Goal: Obtain resource: Download file/media

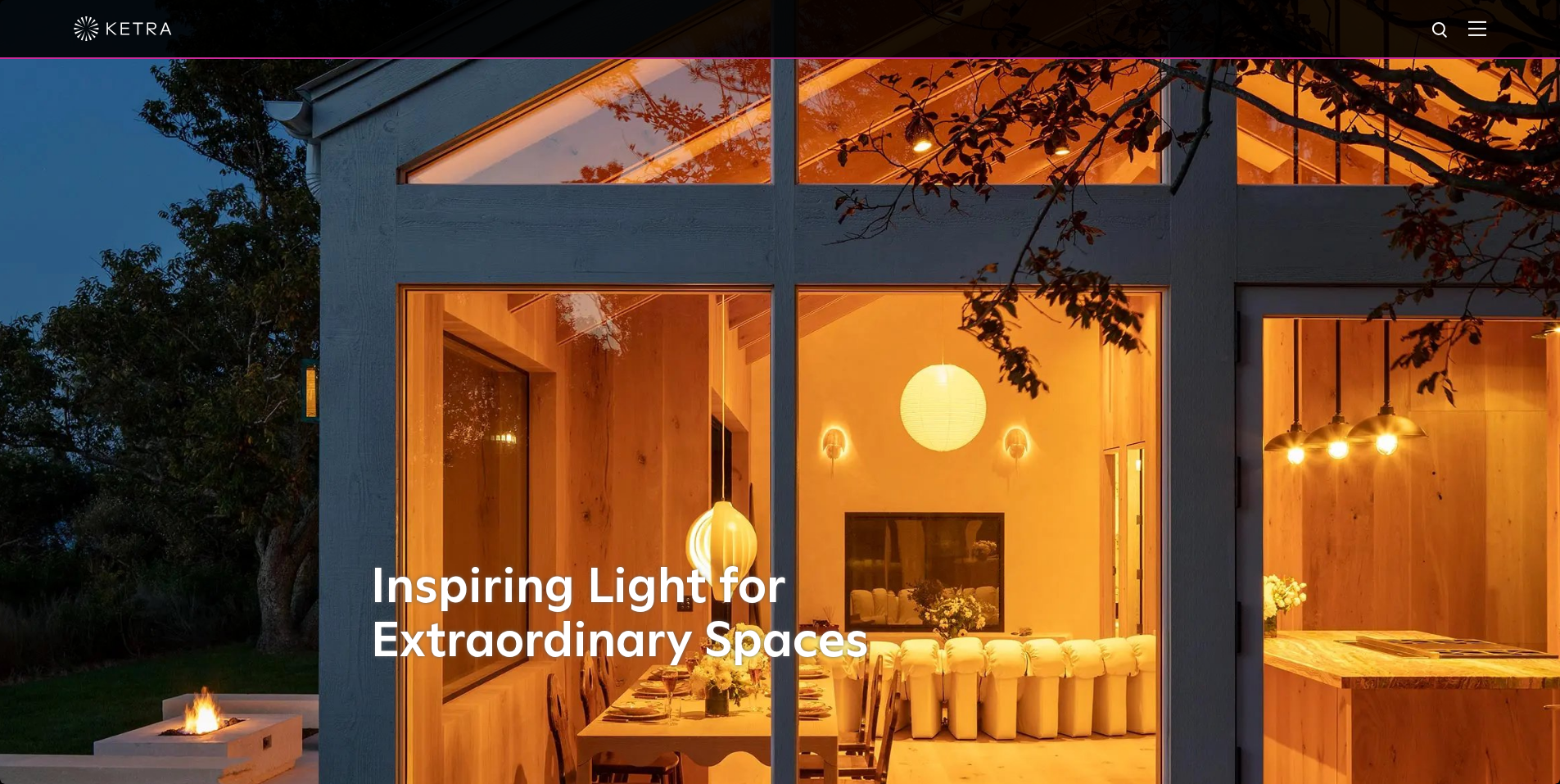
click at [1500, 32] on div at bounding box center [780, 29] width 1560 height 59
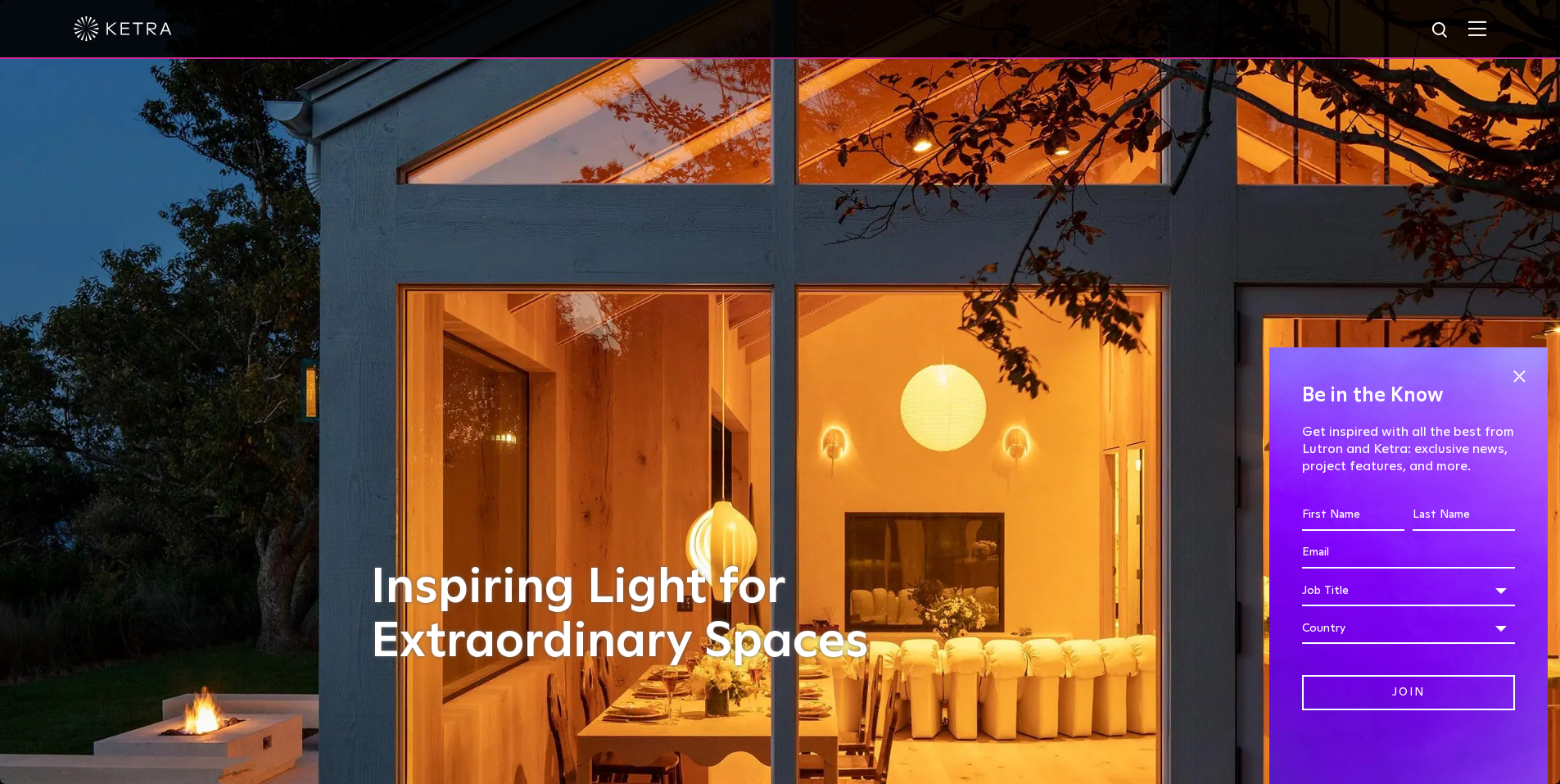
click at [1499, 31] on div at bounding box center [780, 29] width 1560 height 59
click at [1486, 28] on img at bounding box center [1477, 28] width 18 height 15
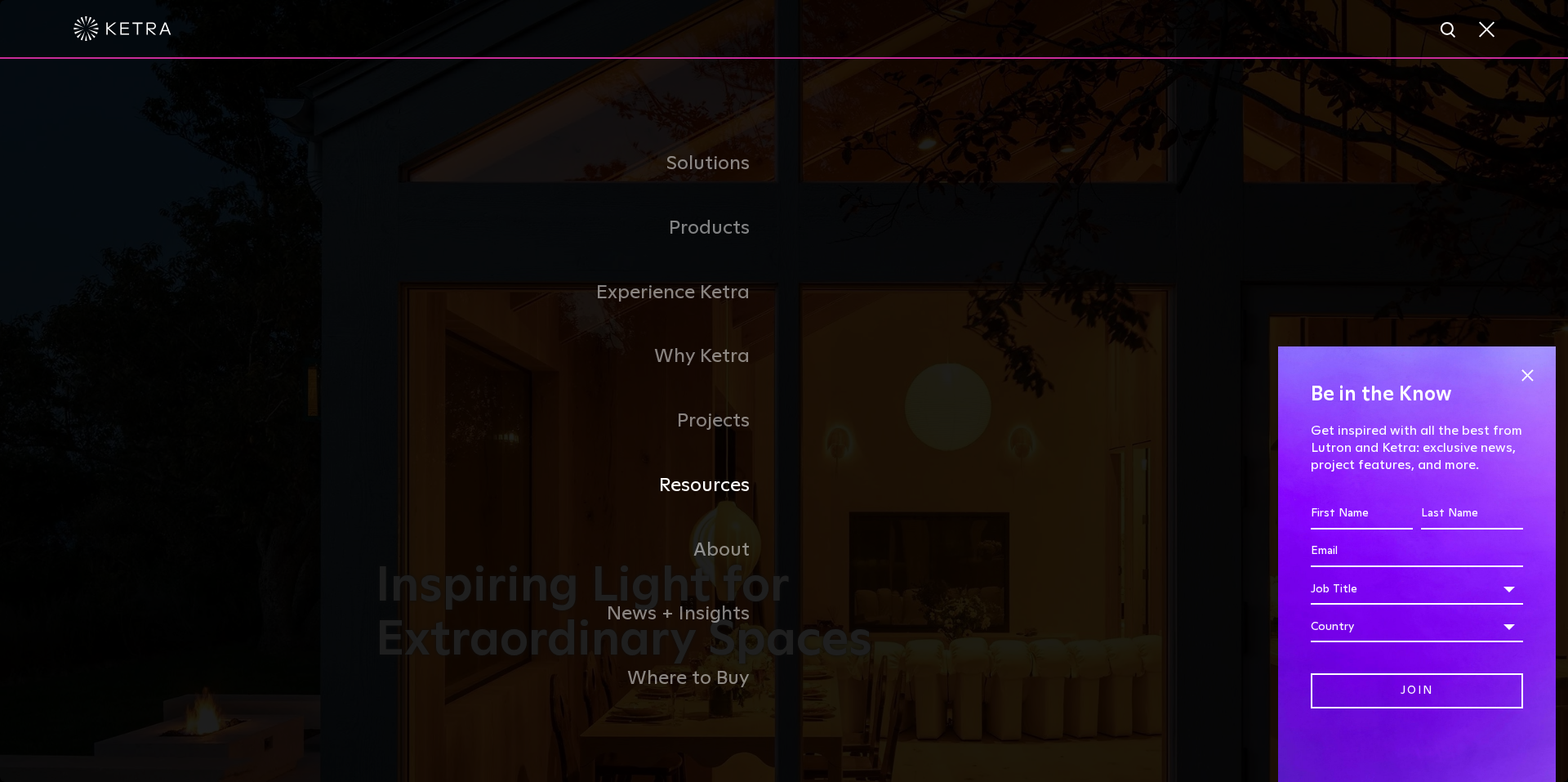
click at [718, 484] on link "Resources" at bounding box center [580, 485] width 408 height 64
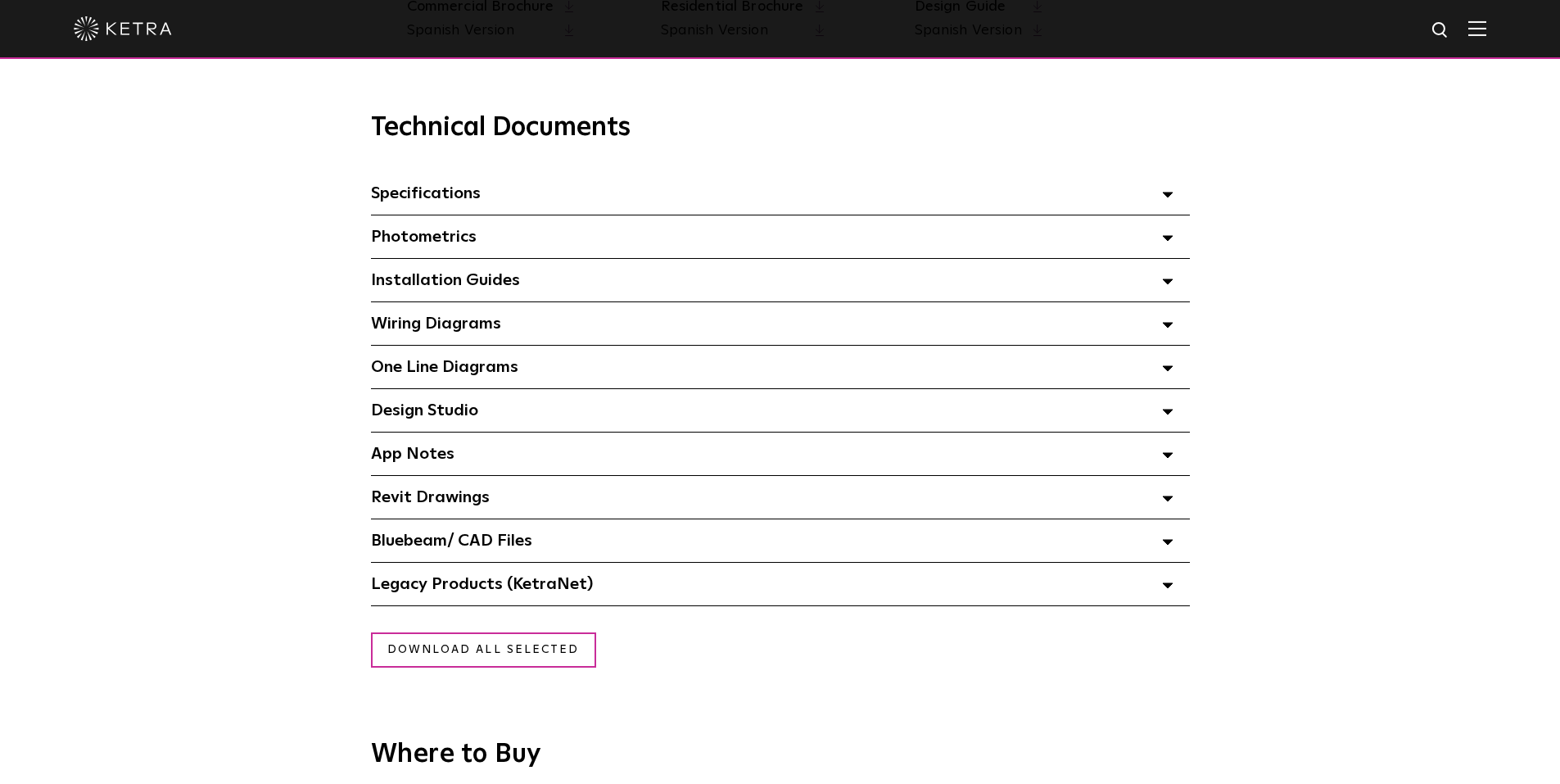
scroll to position [1147, 0]
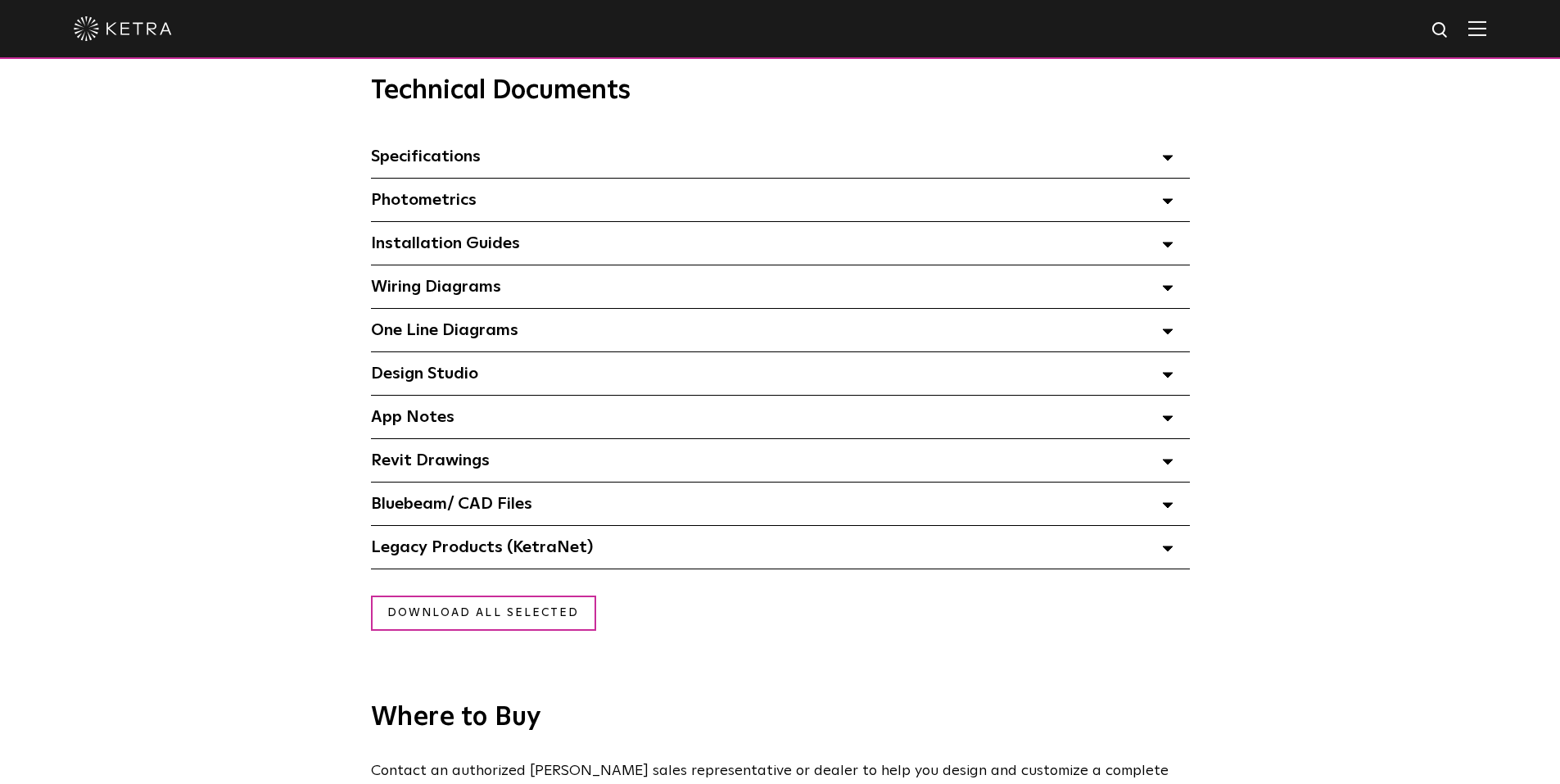
click at [562, 502] on div "Bluebeam/ CAD Files" at bounding box center [780, 503] width 819 height 43
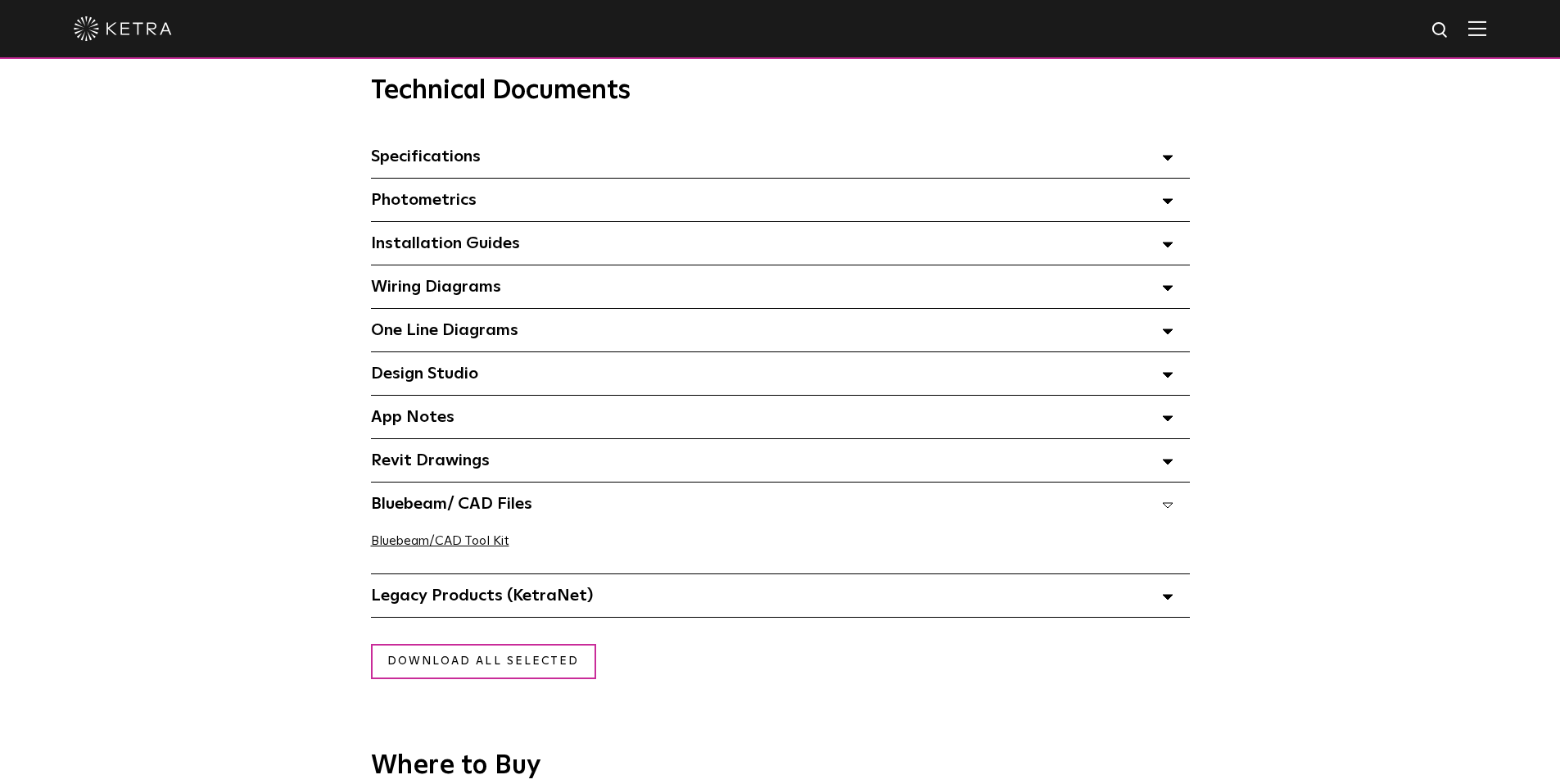
scroll to position [1228, 0]
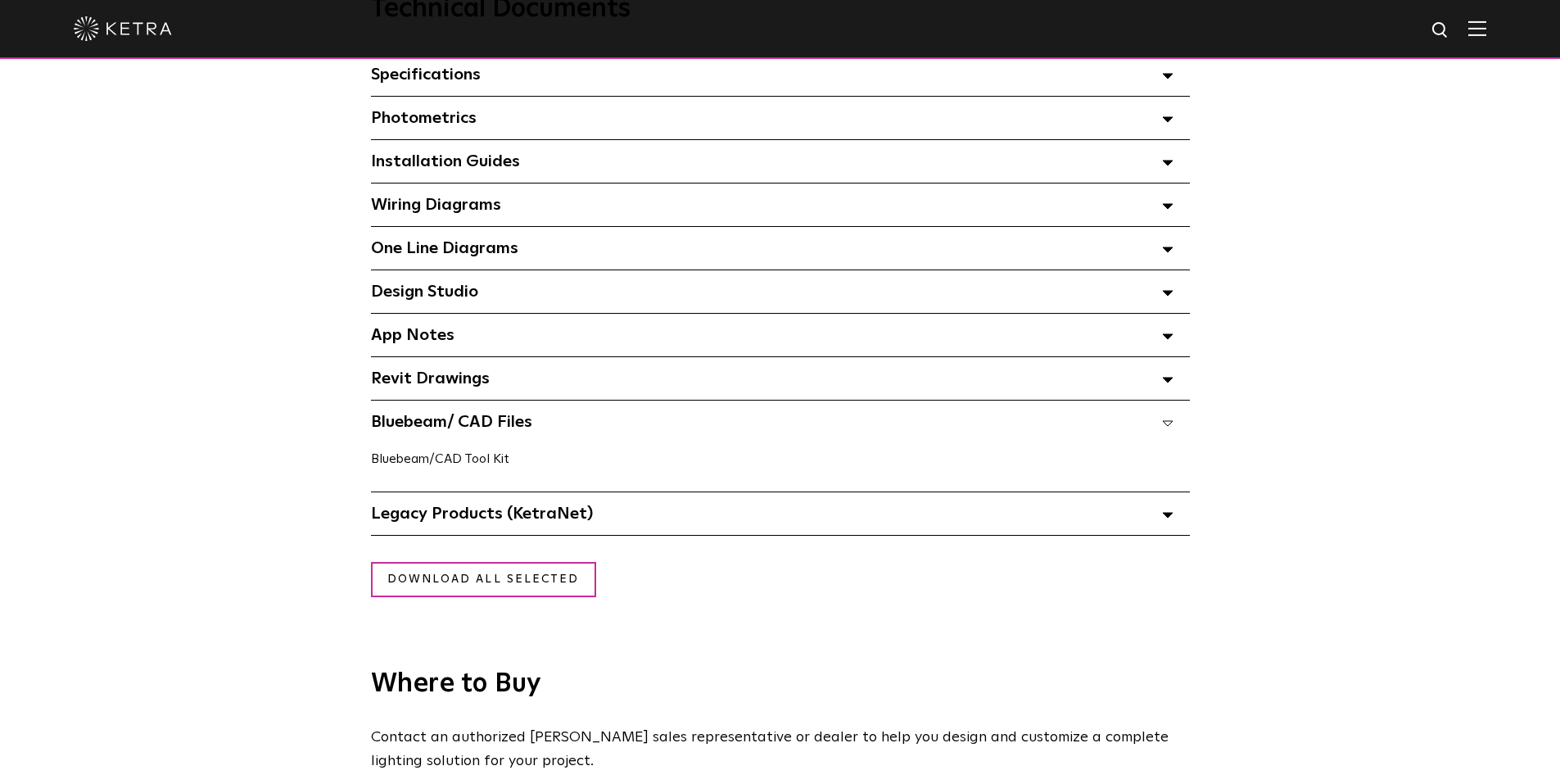
click at [471, 461] on link "Bluebeam/CAD Tool Kit" at bounding box center [440, 459] width 139 height 13
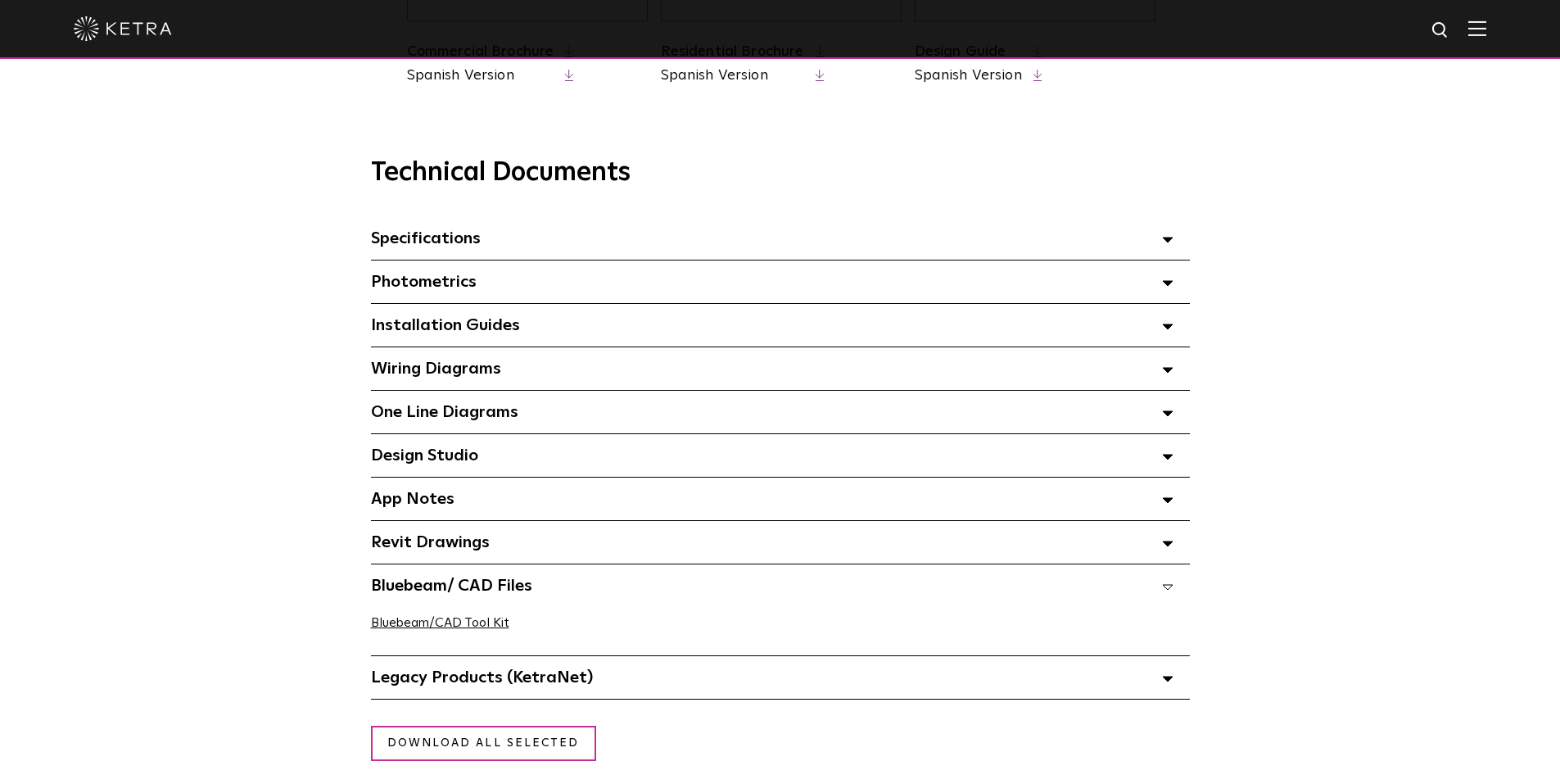
scroll to position [1147, 0]
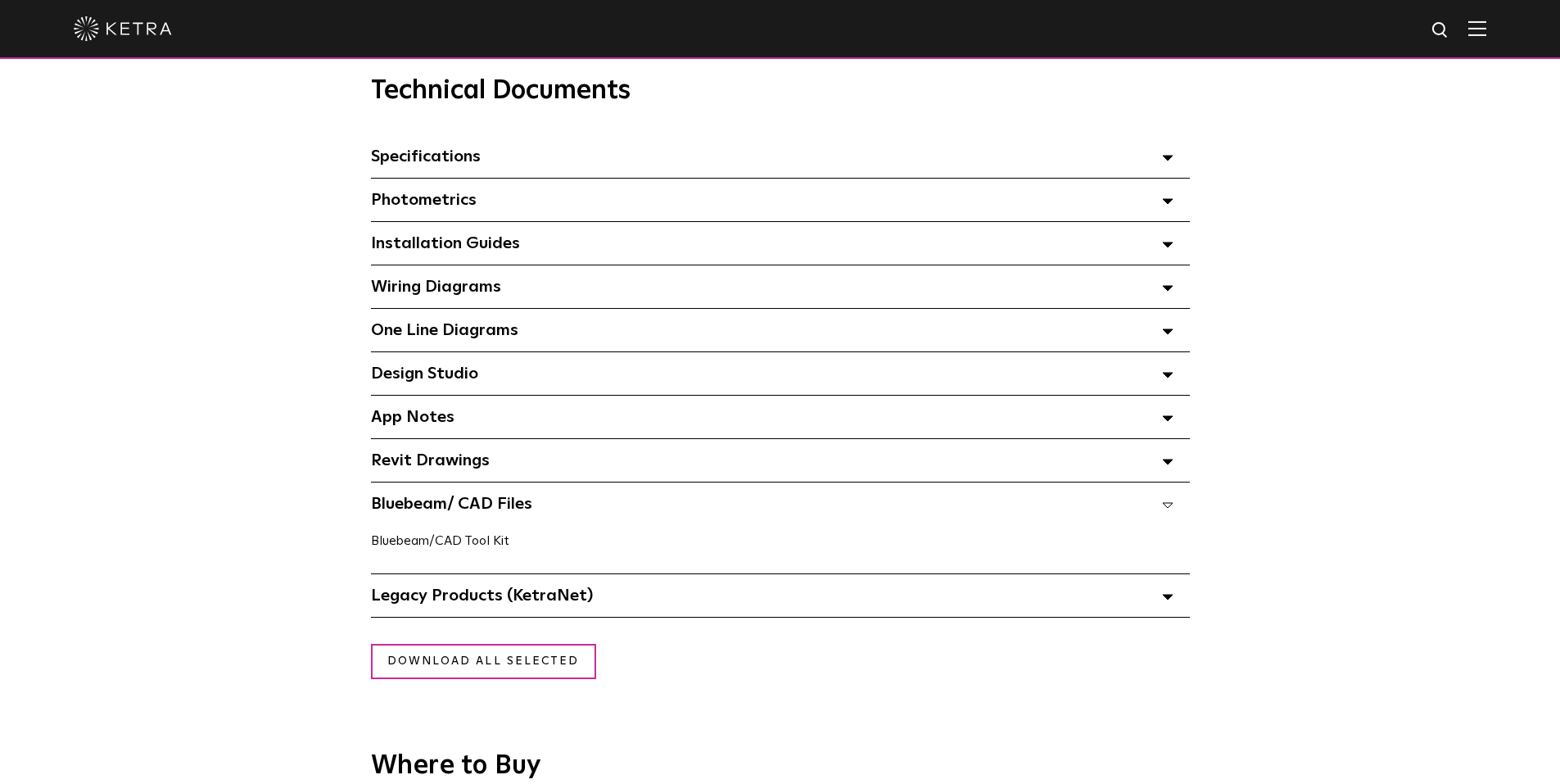
click at [465, 540] on link "Bluebeam/CAD Tool Kit" at bounding box center [440, 540] width 139 height 13
